Goal: Task Accomplishment & Management: Manage account settings

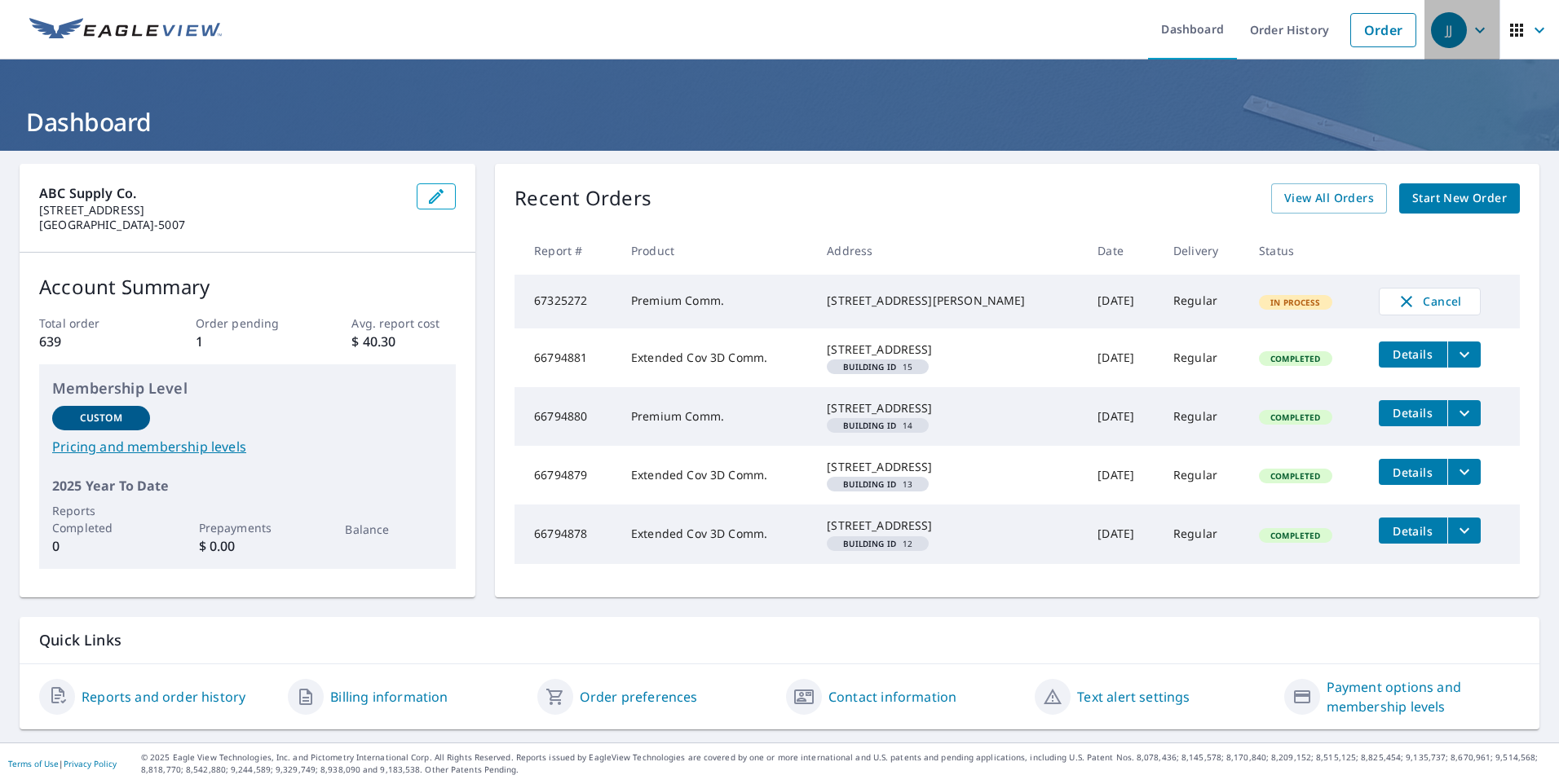
click at [1456, 32] on span "JJ" at bounding box center [1462, 29] width 62 height 39
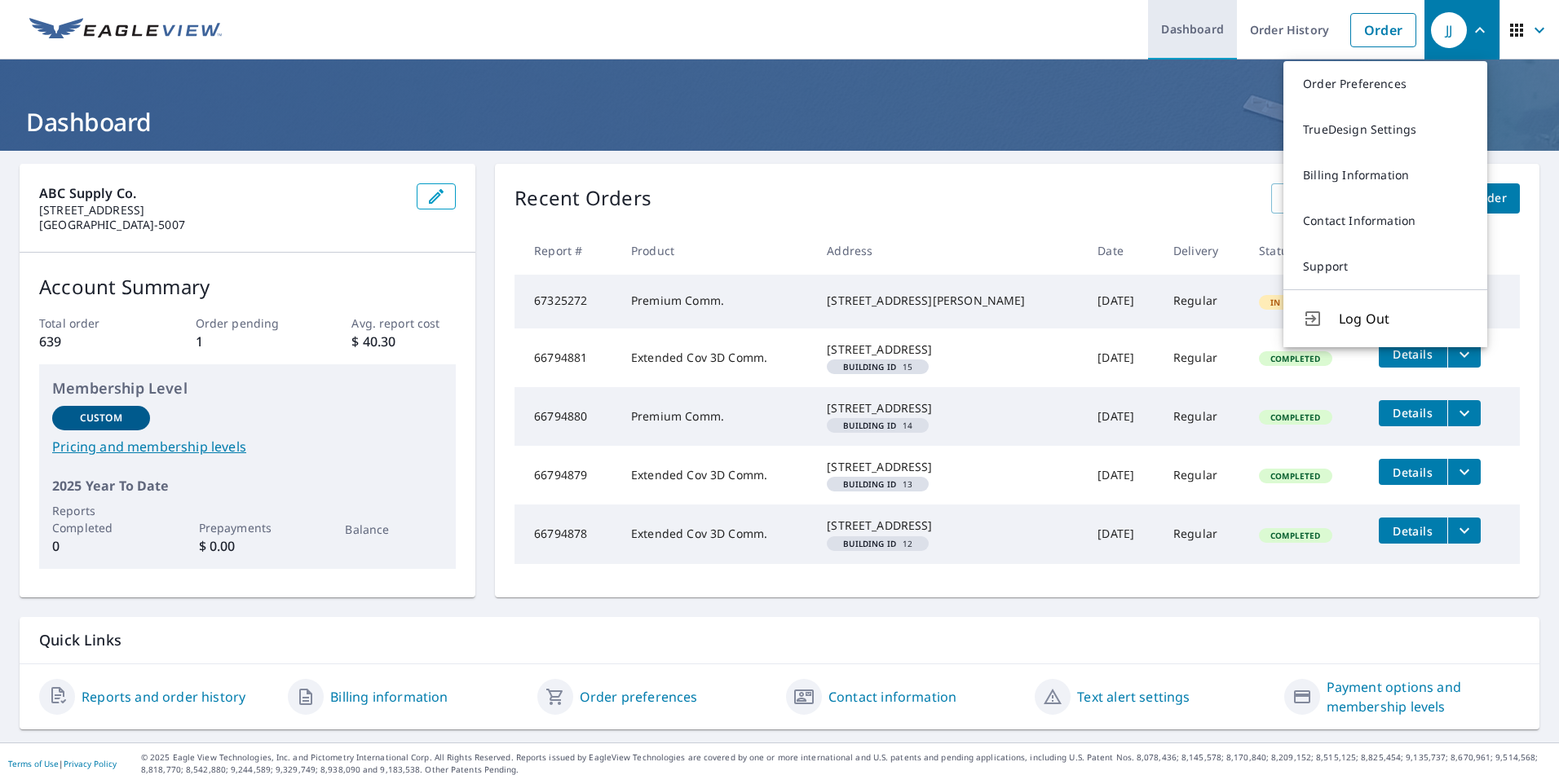
click at [1174, 23] on link "Dashboard" at bounding box center [1192, 29] width 89 height 59
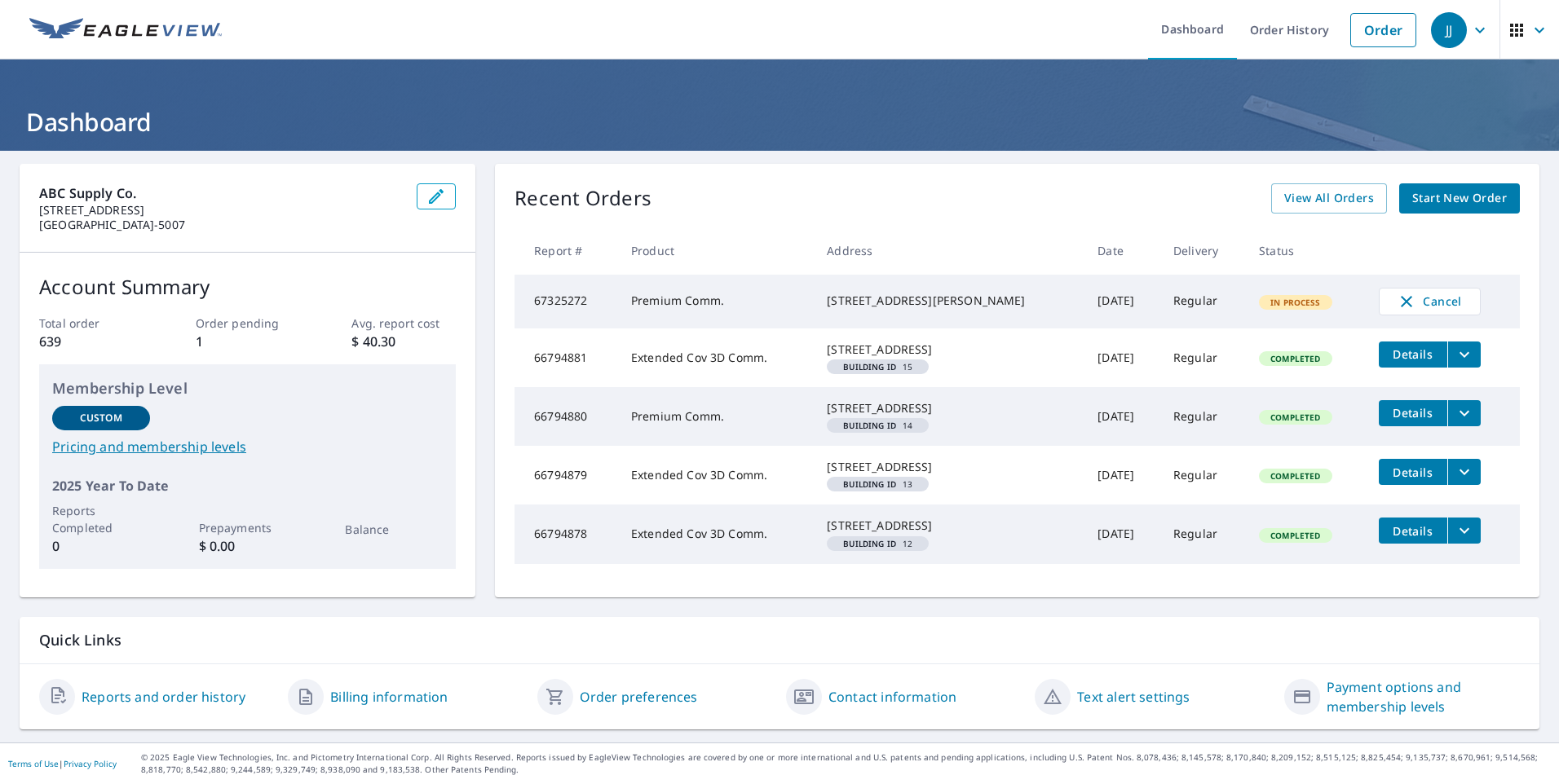
click at [1510, 29] on icon "button" at bounding box center [1516, 29] width 13 height 13
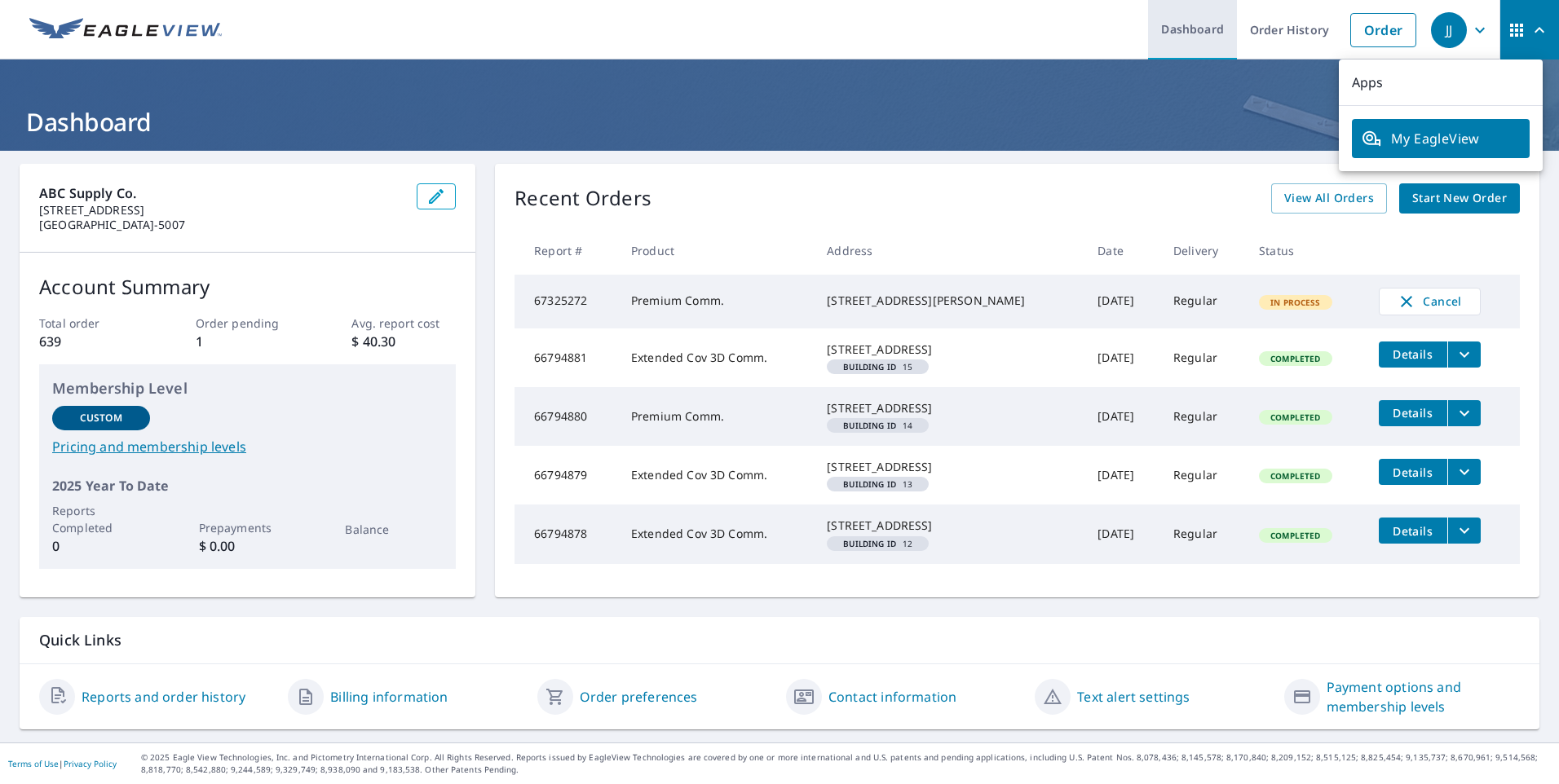
click at [1192, 23] on link "Dashboard" at bounding box center [1192, 29] width 89 height 59
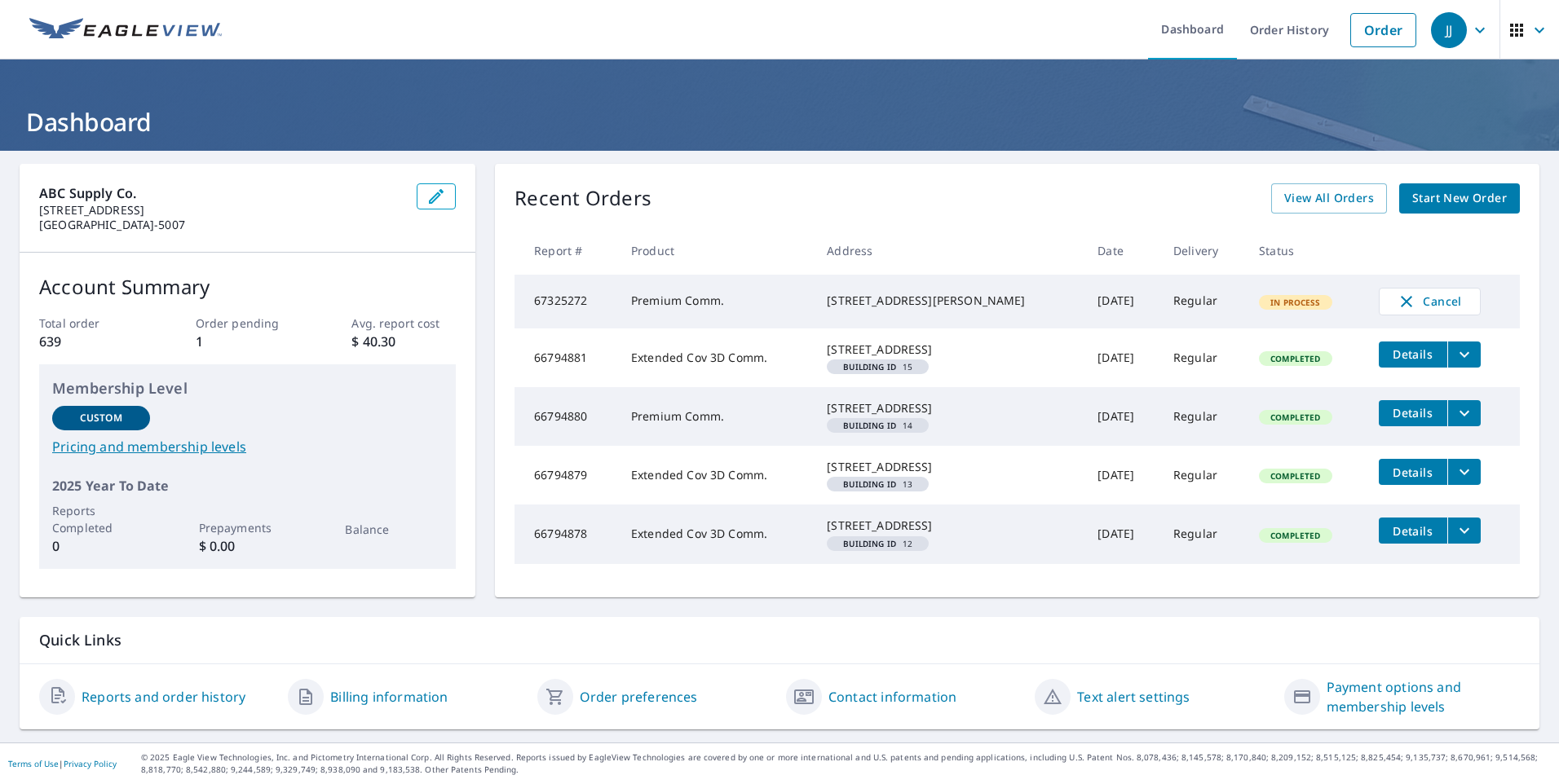
click at [1260, 308] on span "In Process" at bounding box center [1295, 302] width 70 height 11
click at [1099, 317] on td "Sep 08, 2025" at bounding box center [1123, 301] width 76 height 54
click at [900, 309] on div "4300 Leary Way NW Seattle, WA 98107" at bounding box center [949, 300] width 244 height 16
click at [895, 297] on div "4300 Leary Way NW Seattle, WA 98107" at bounding box center [949, 300] width 244 height 16
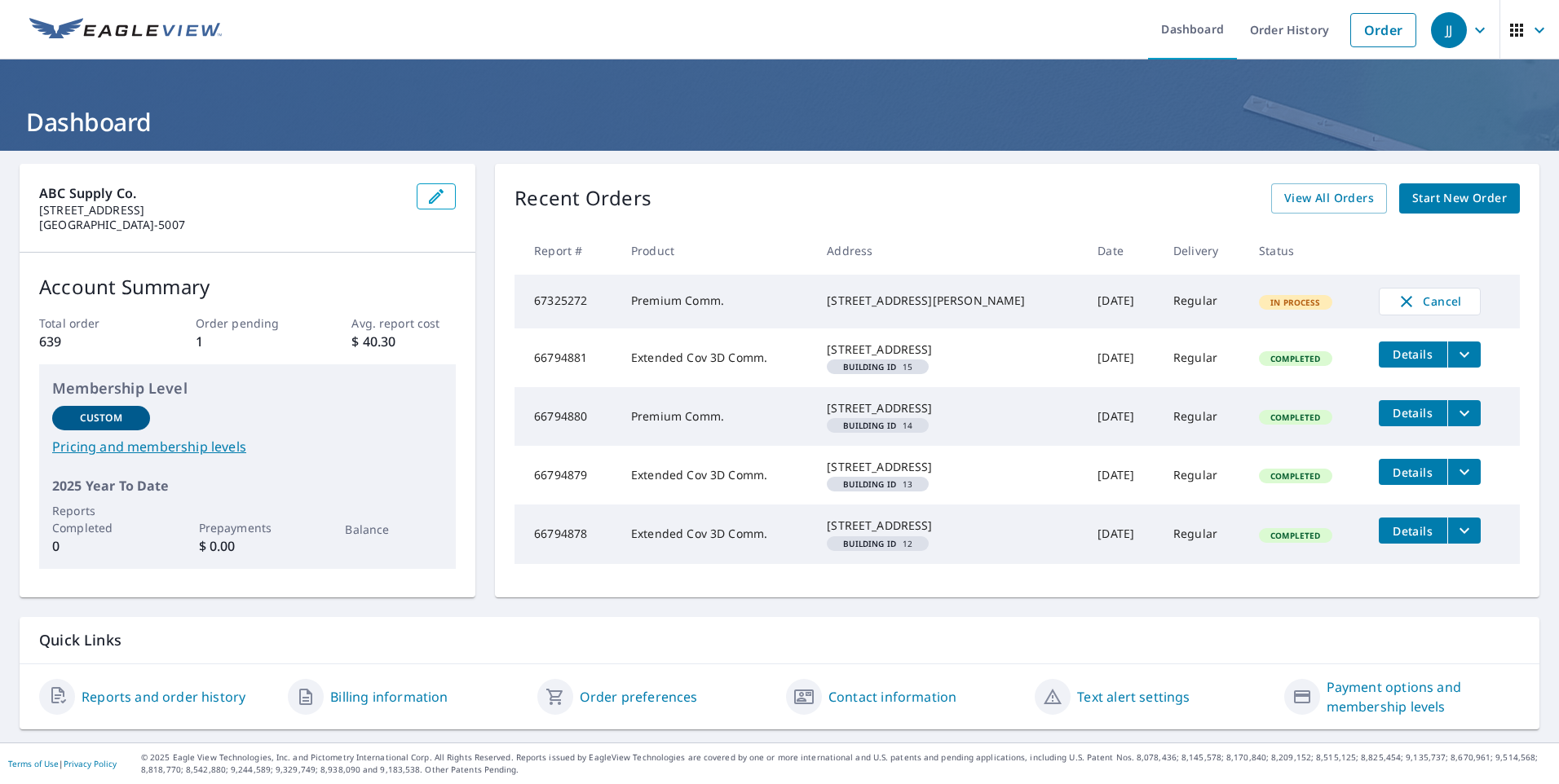
click at [962, 226] on th "Address" at bounding box center [949, 250] width 270 height 48
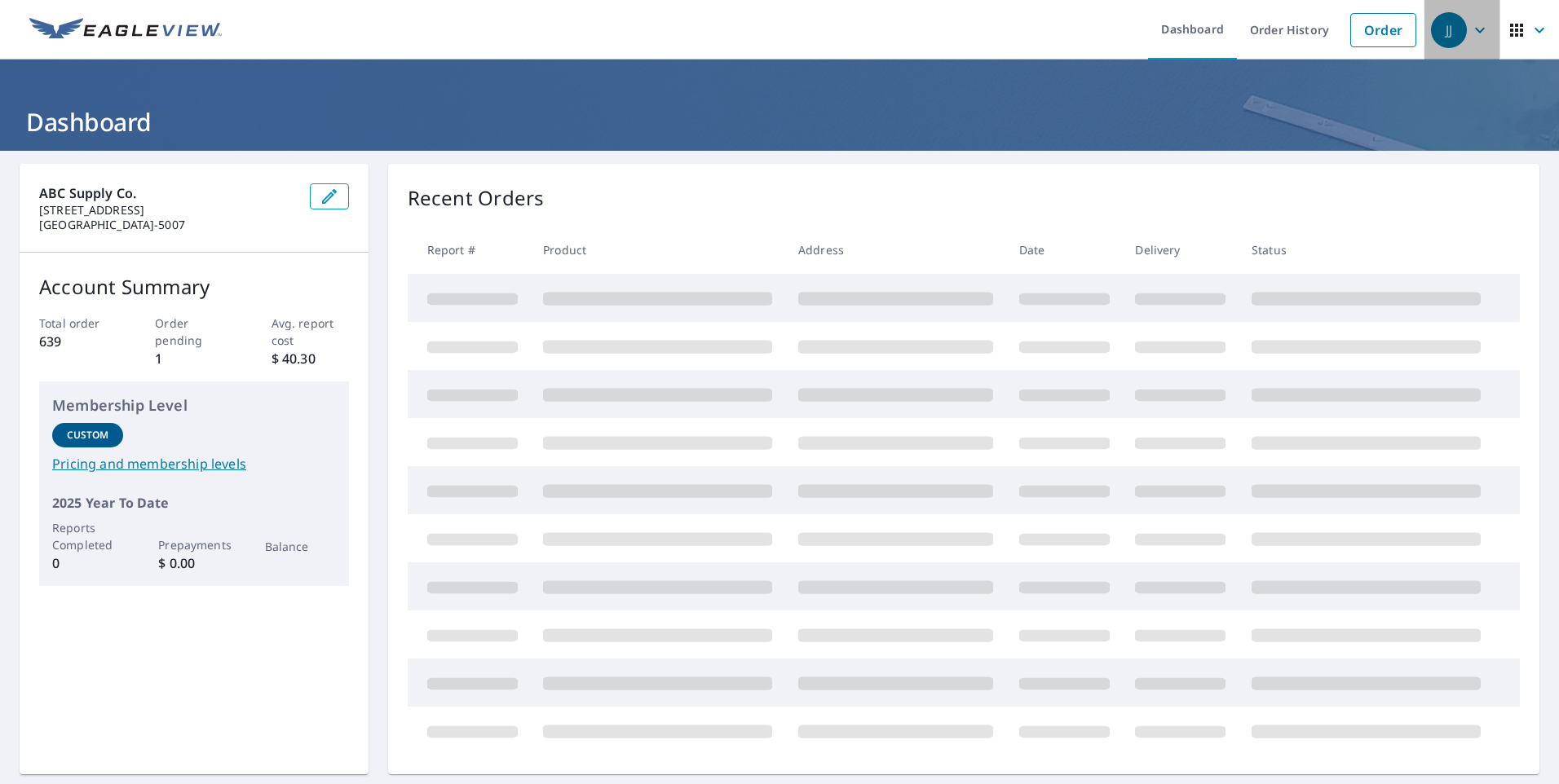
click at [1473, 39] on icon "button" at bounding box center [1480, 30] width 20 height 20
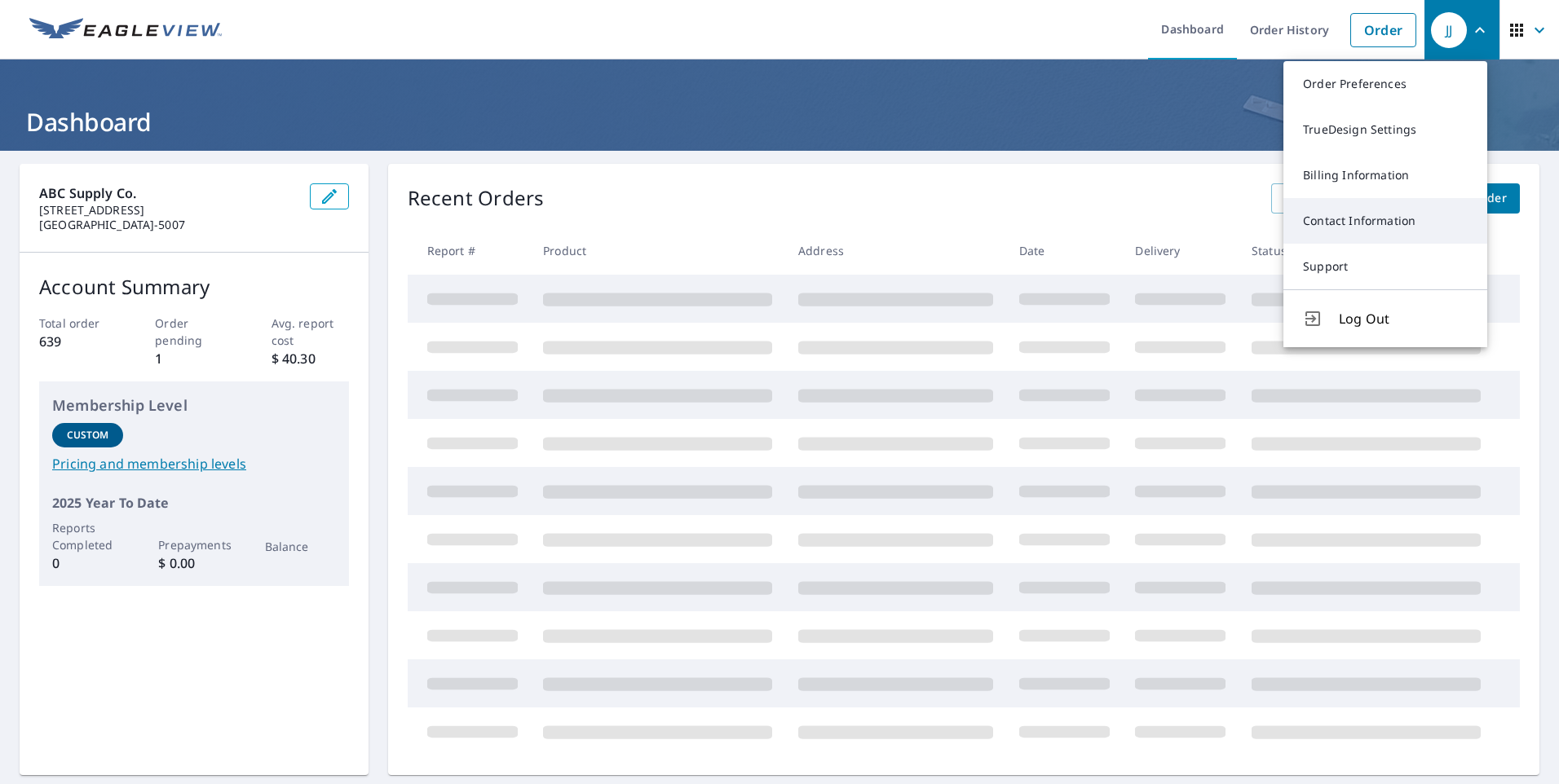
click at [1335, 219] on link "Contact Information" at bounding box center [1385, 220] width 204 height 46
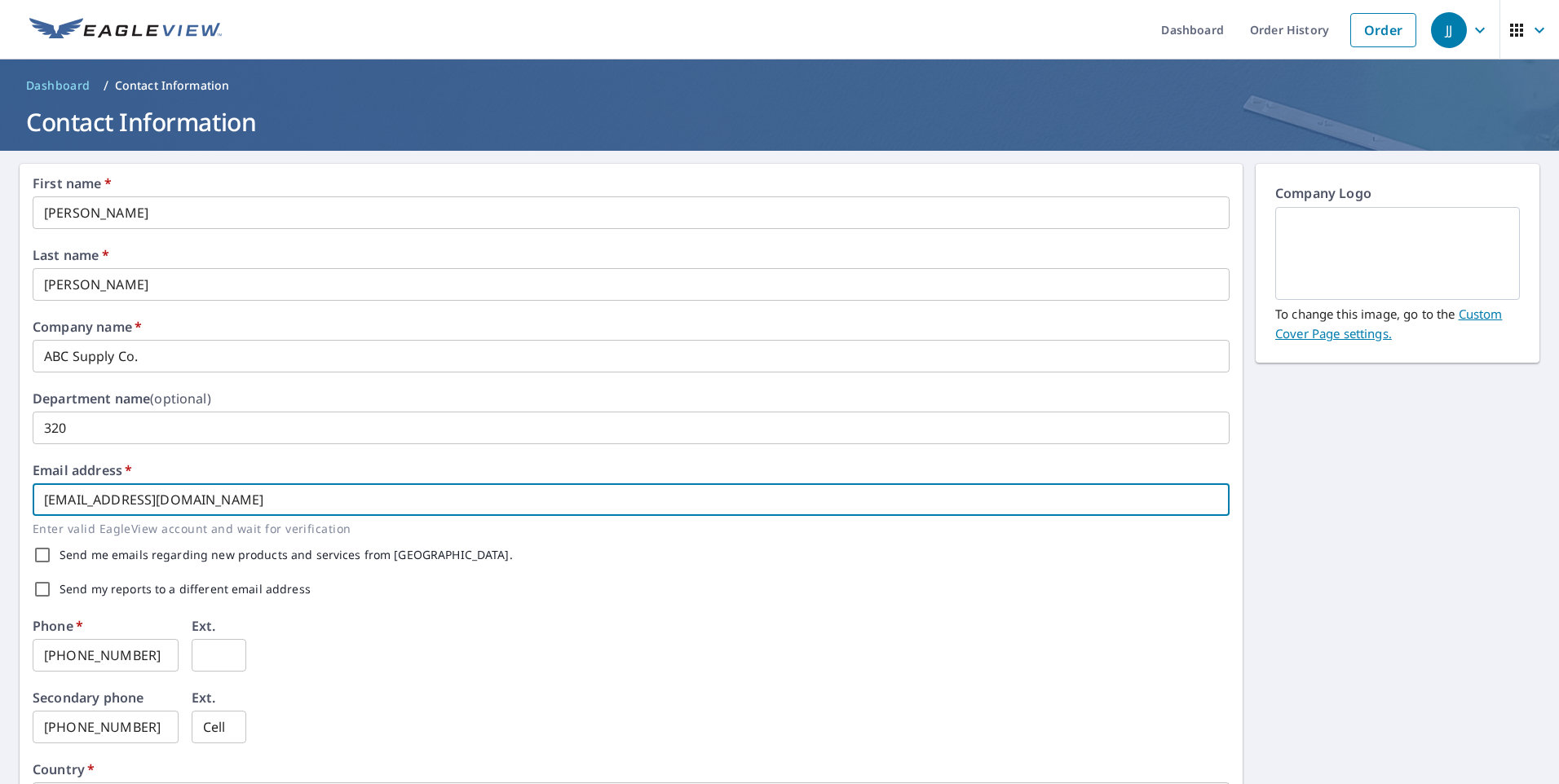
drag, startPoint x: 226, startPoint y: 499, endPoint x: 190, endPoint y: 496, distance: 36.1
click at [190, 496] on input "[EMAIL_ADDRESS][DOMAIN_NAME]" at bounding box center [631, 500] width 1197 height 33
click at [287, 422] on input "320" at bounding box center [631, 428] width 1197 height 33
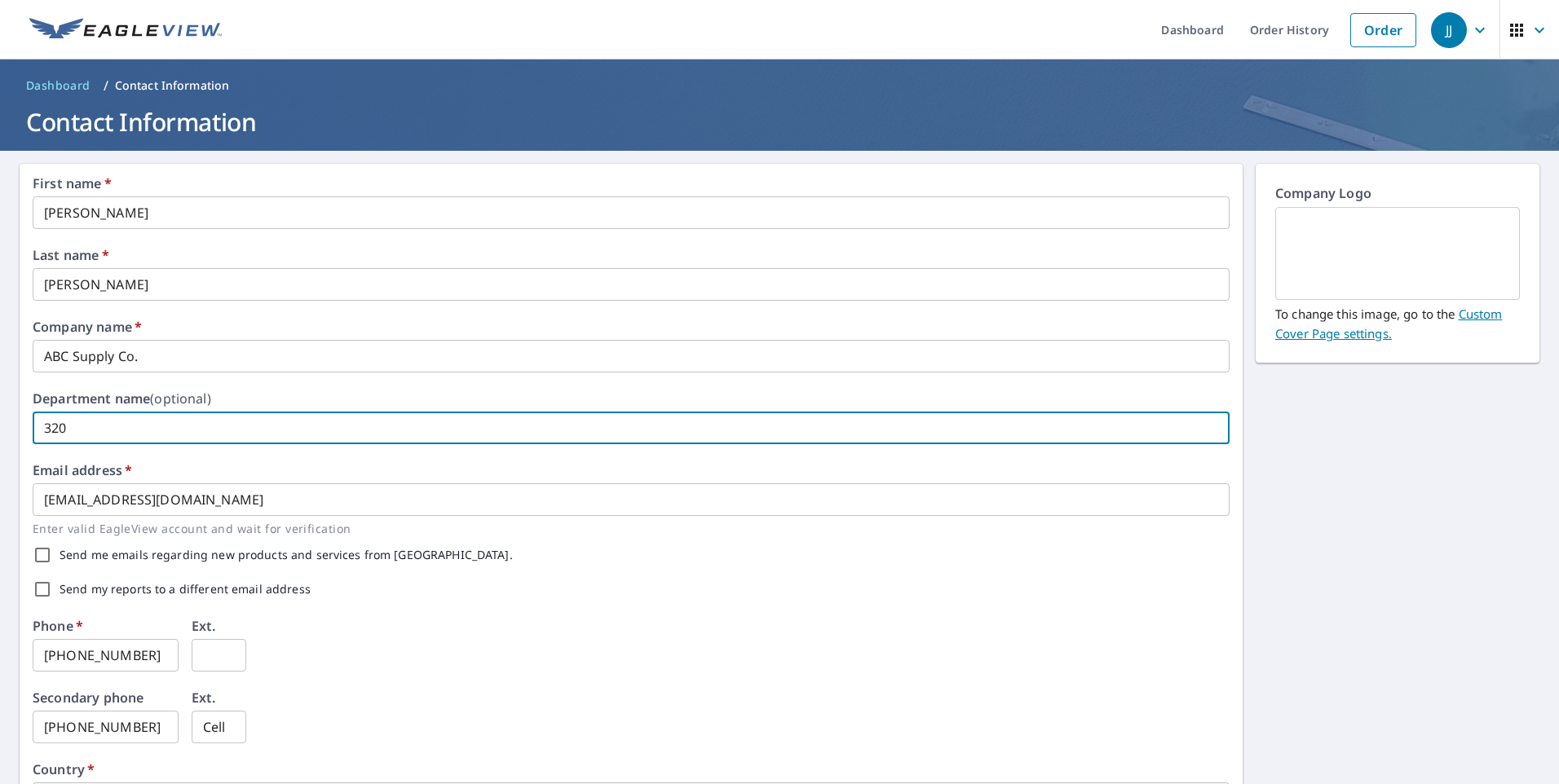
click at [360, 472] on div "Email address   * [EMAIL_ADDRESS][DOMAIN_NAME] ​ Enter valid EagleView account …" at bounding box center [631, 501] width 1197 height 74
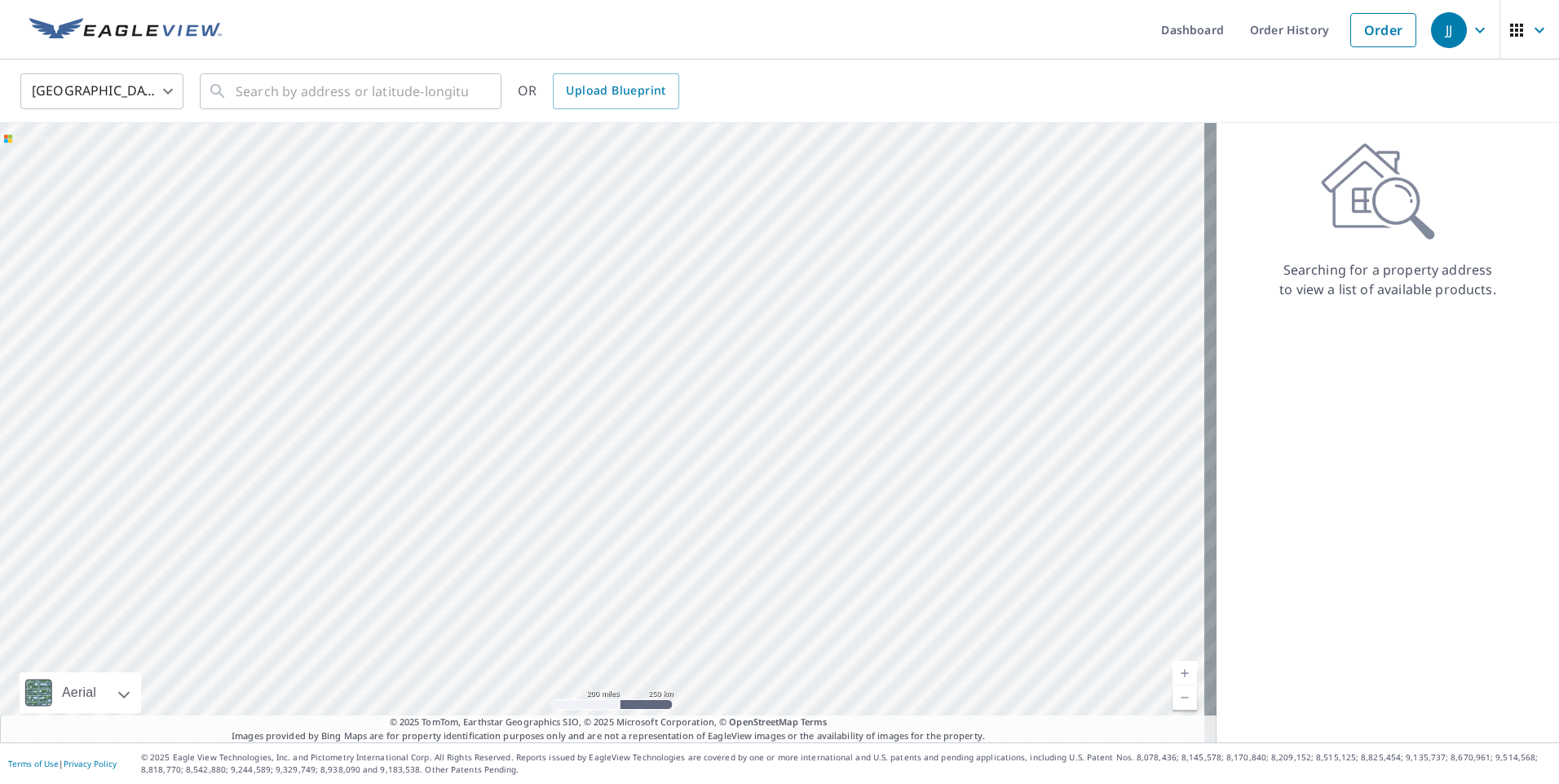
click at [1533, 28] on icon "button" at bounding box center [1539, 30] width 20 height 20
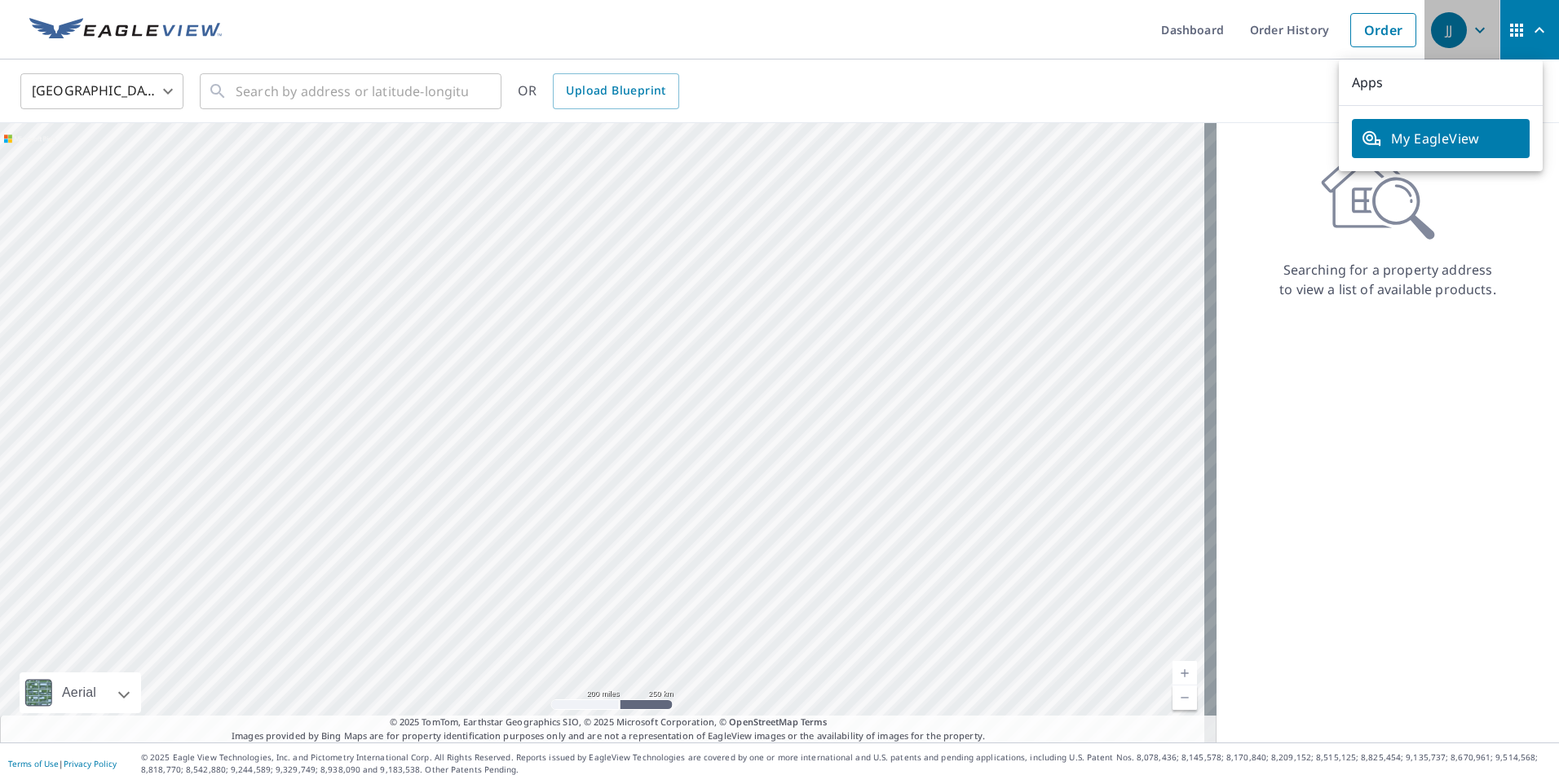
click at [1470, 35] on icon "button" at bounding box center [1480, 30] width 20 height 20
